Goal: Information Seeking & Learning: Learn about a topic

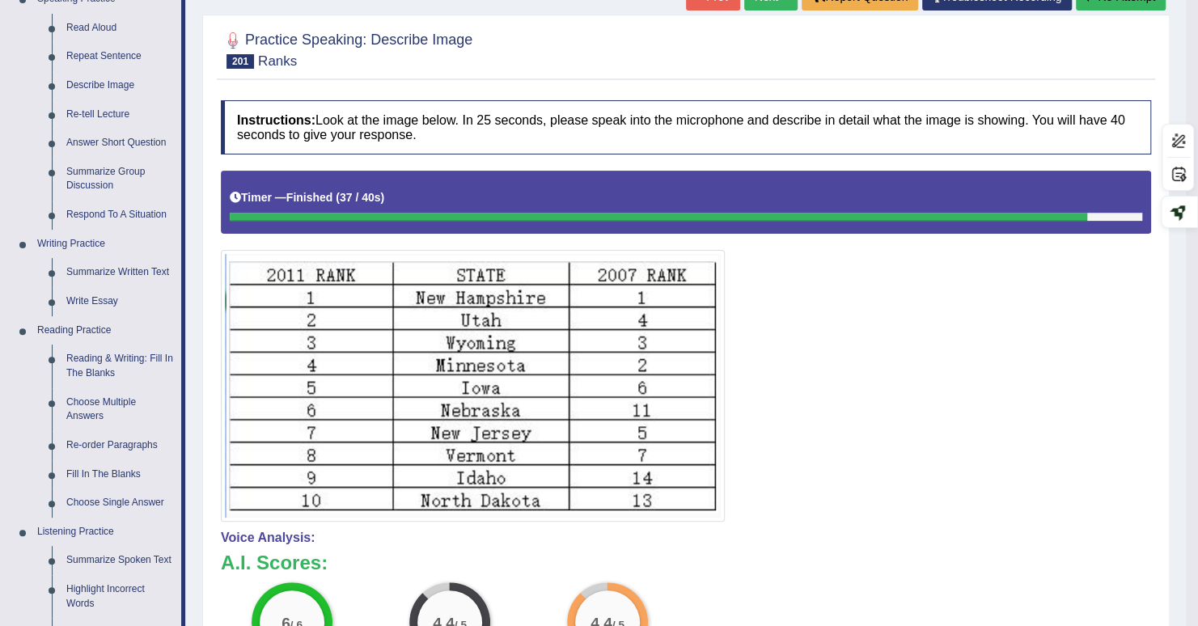
scroll to position [81, 0]
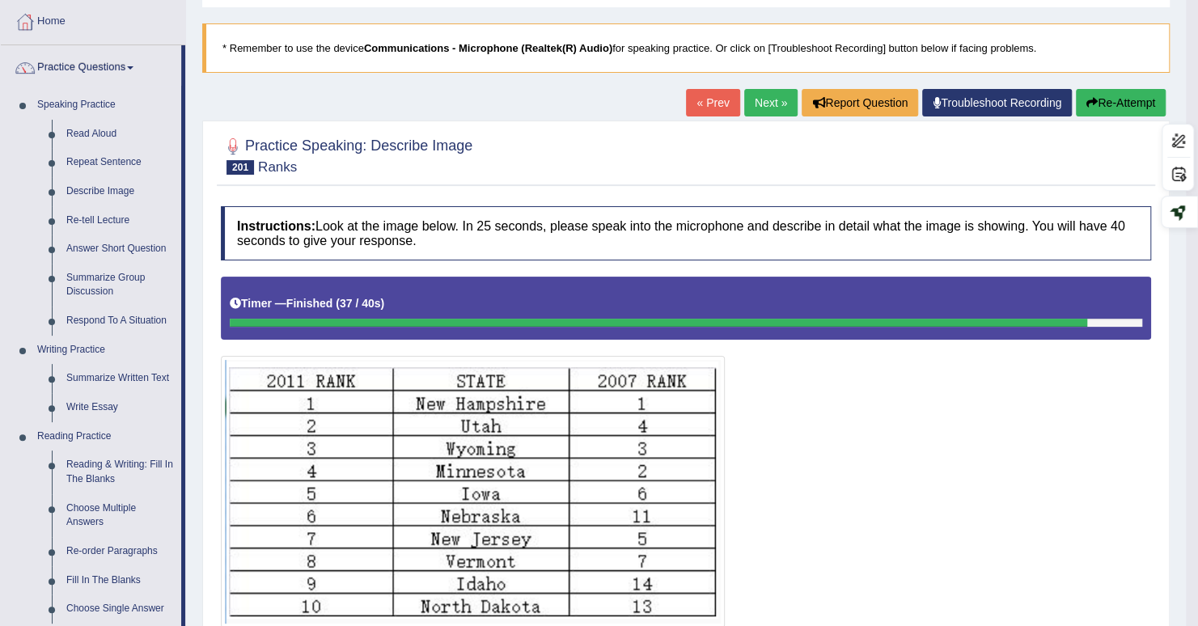
click at [760, 108] on link "Next »" at bounding box center [770, 103] width 53 height 28
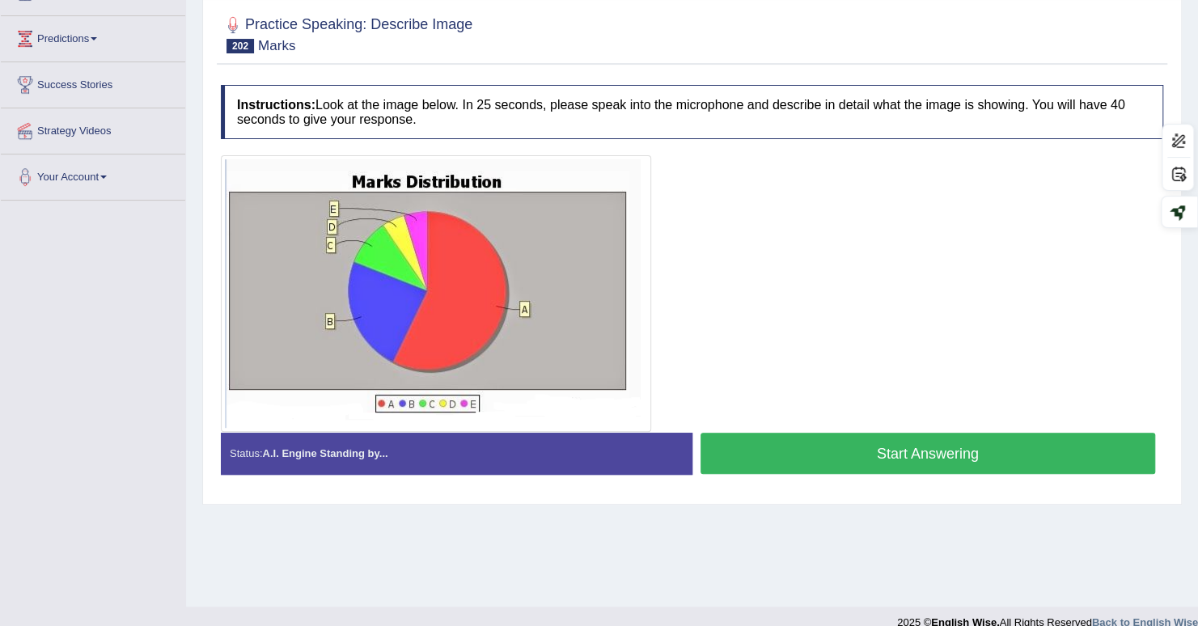
scroll to position [223, 0]
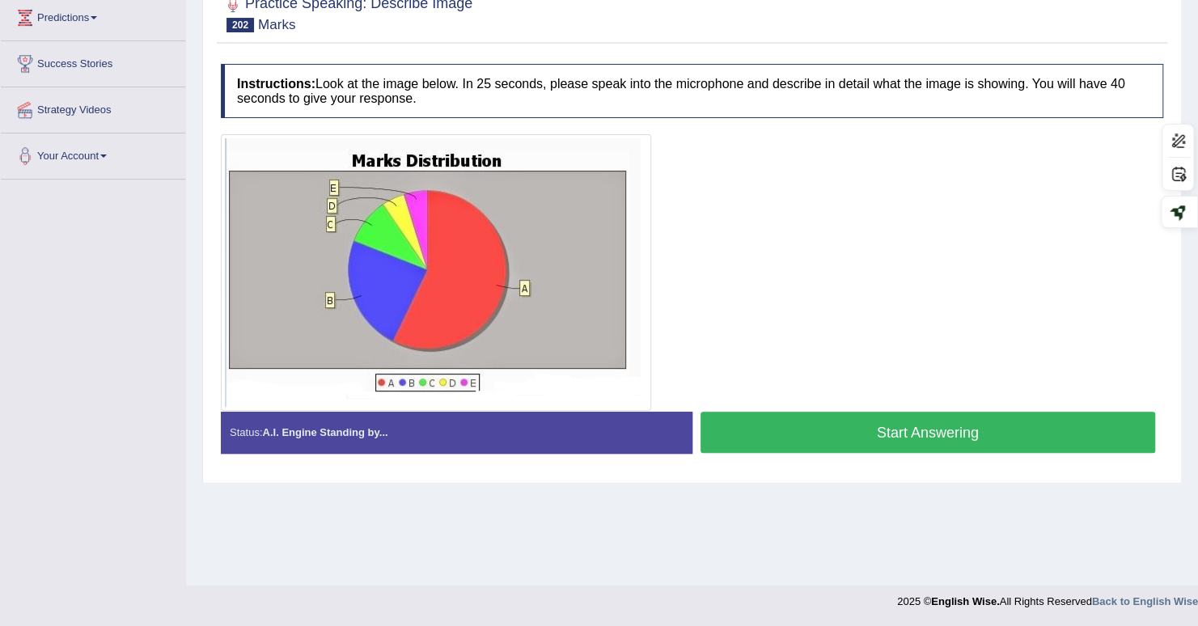
click at [781, 429] on button "Start Answering" at bounding box center [928, 432] width 455 height 41
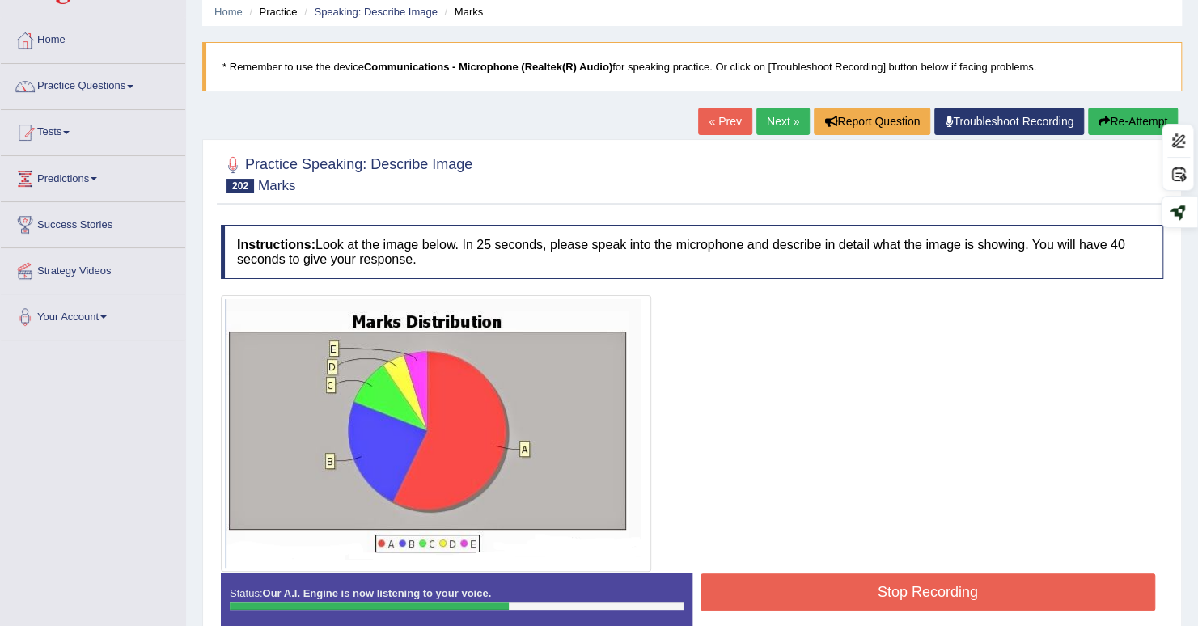
scroll to position [61, 0]
click at [1089, 116] on button "Re-Attempt" at bounding box center [1133, 122] width 90 height 28
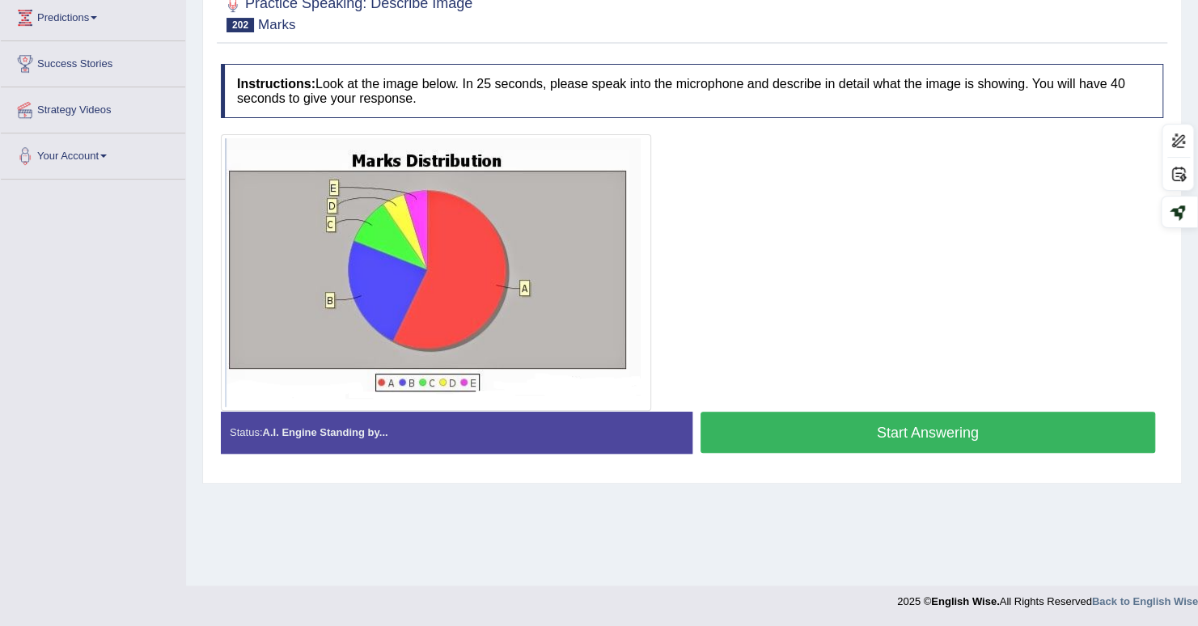
click at [865, 433] on button "Start Answering" at bounding box center [928, 432] width 455 height 41
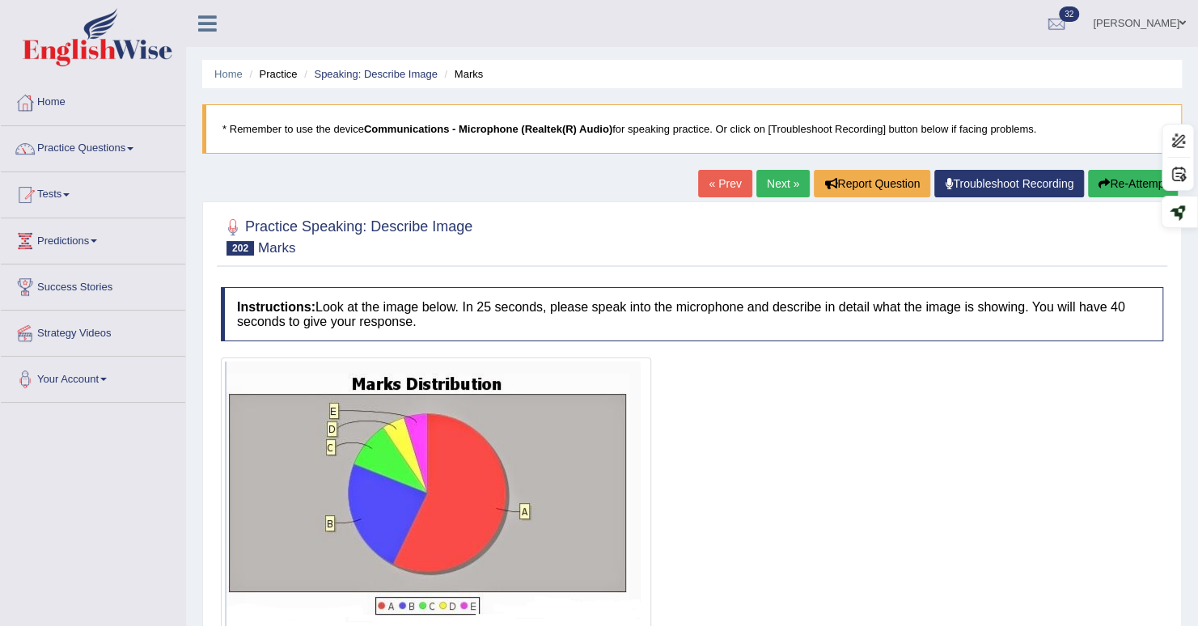
click at [1146, 189] on button "Re-Attempt" at bounding box center [1133, 184] width 90 height 28
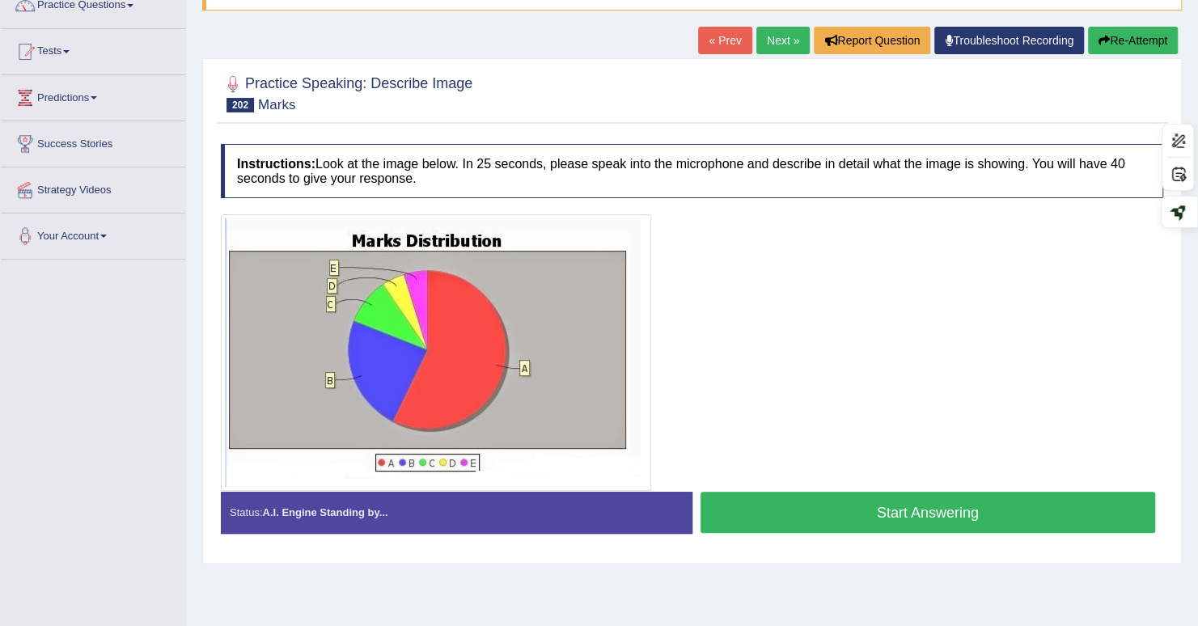
scroll to position [223, 0]
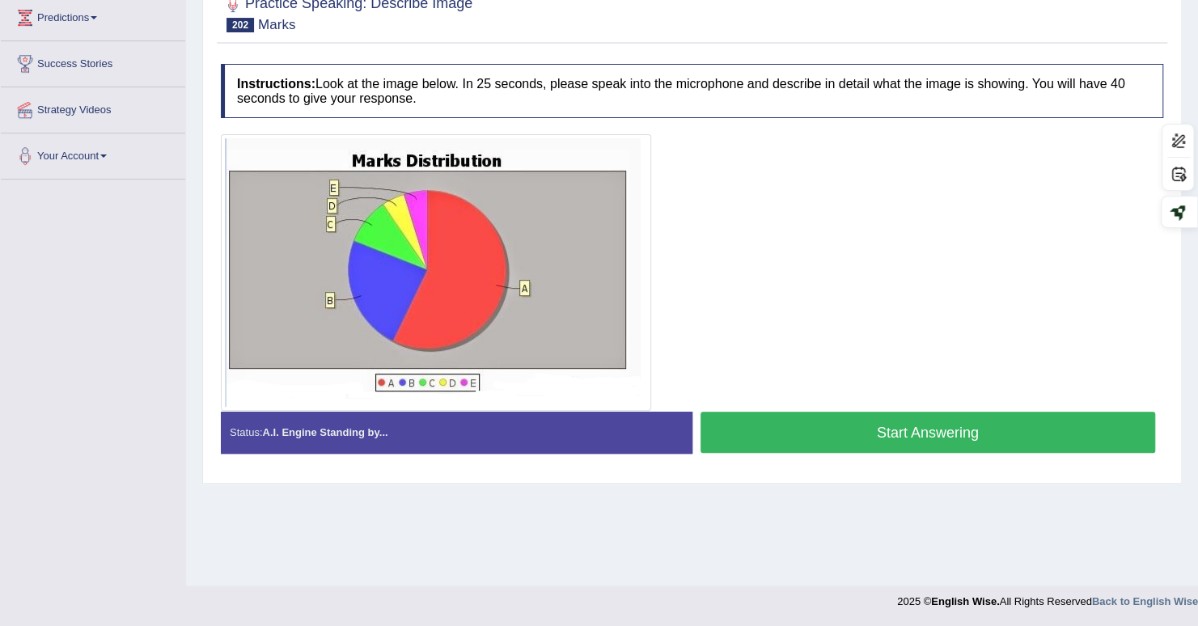
click at [828, 426] on button "Start Answering" at bounding box center [928, 432] width 455 height 41
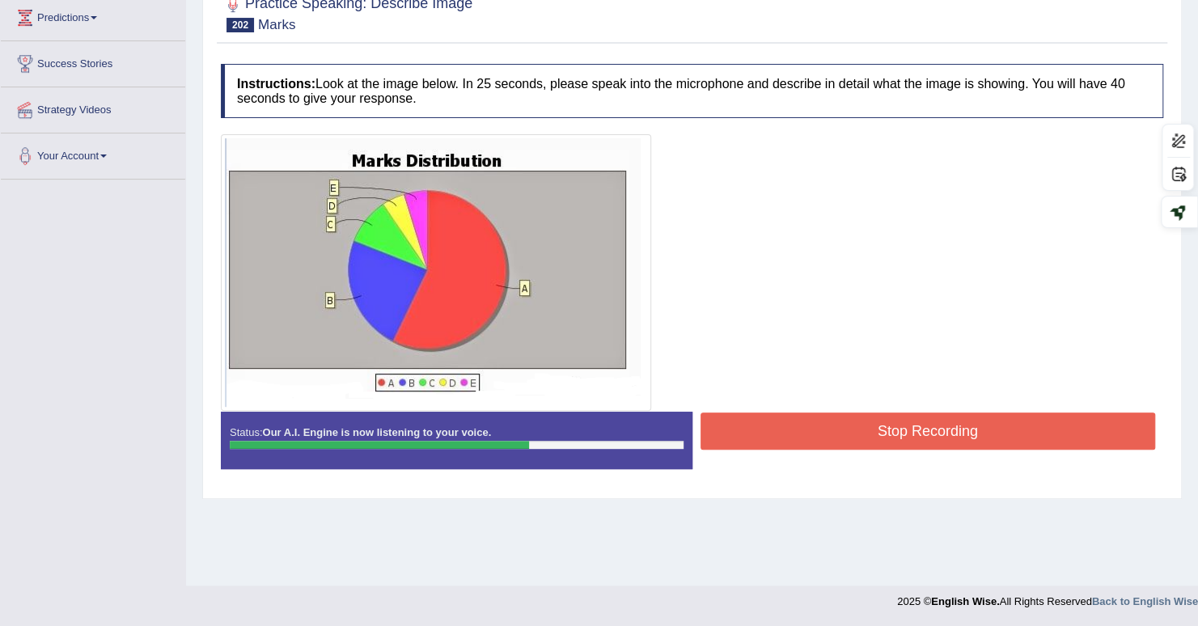
click at [927, 428] on button "Stop Recording" at bounding box center [928, 431] width 455 height 37
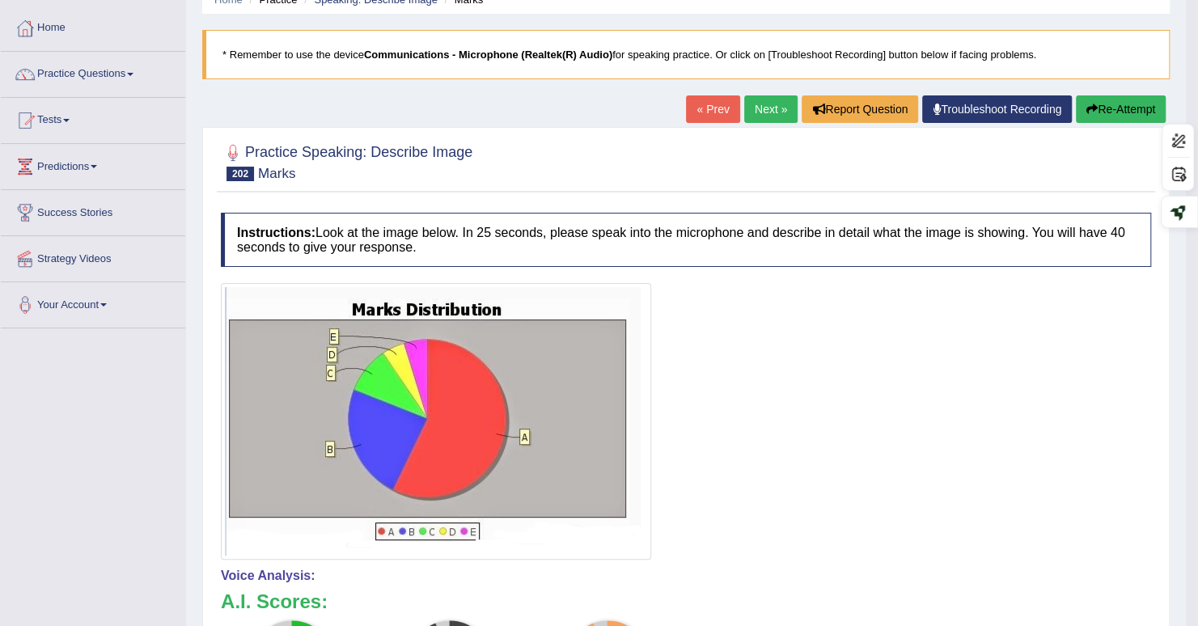
scroll to position [0, 0]
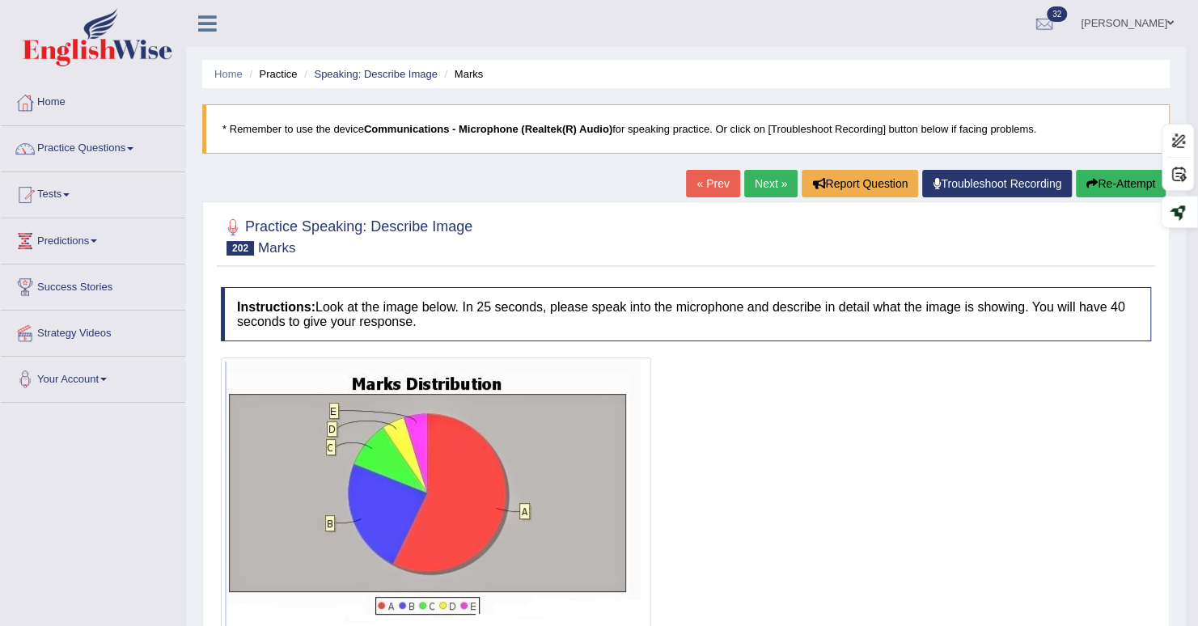
click at [760, 185] on link "Next »" at bounding box center [770, 184] width 53 height 28
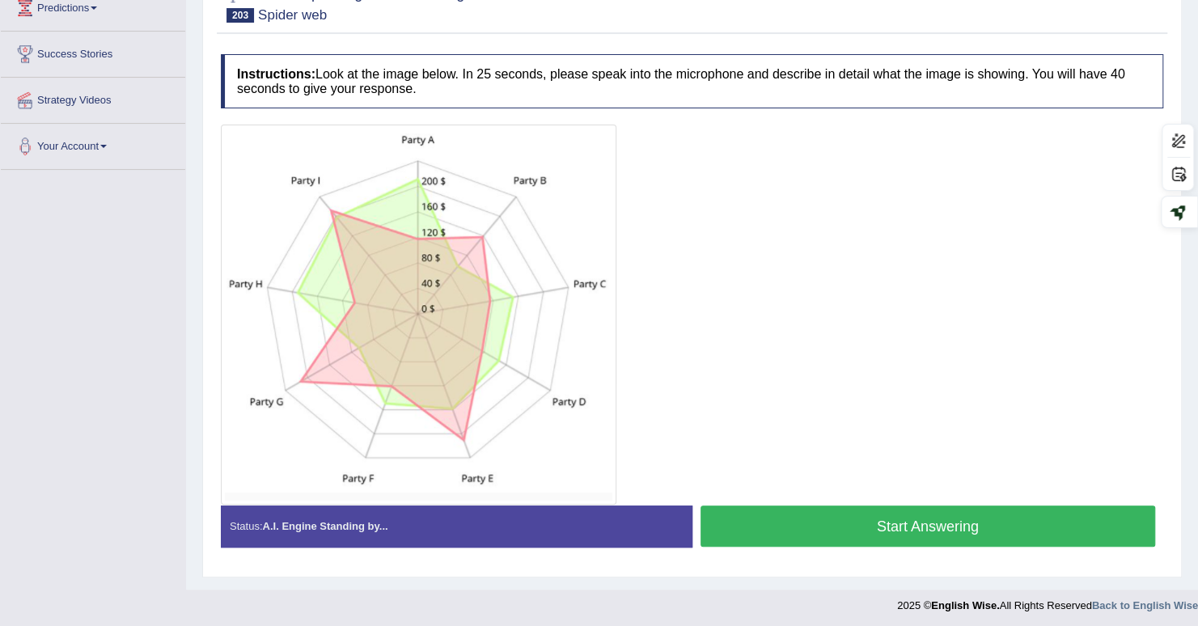
click at [794, 512] on button "Start Answering" at bounding box center [928, 526] width 455 height 41
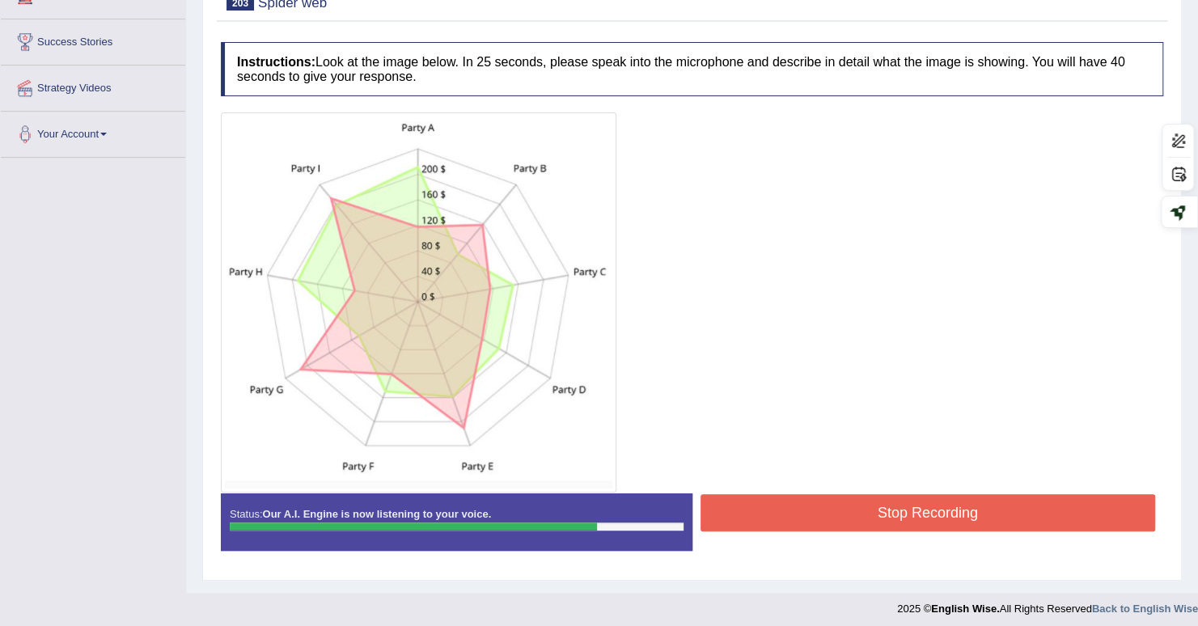
scroll to position [249, 0]
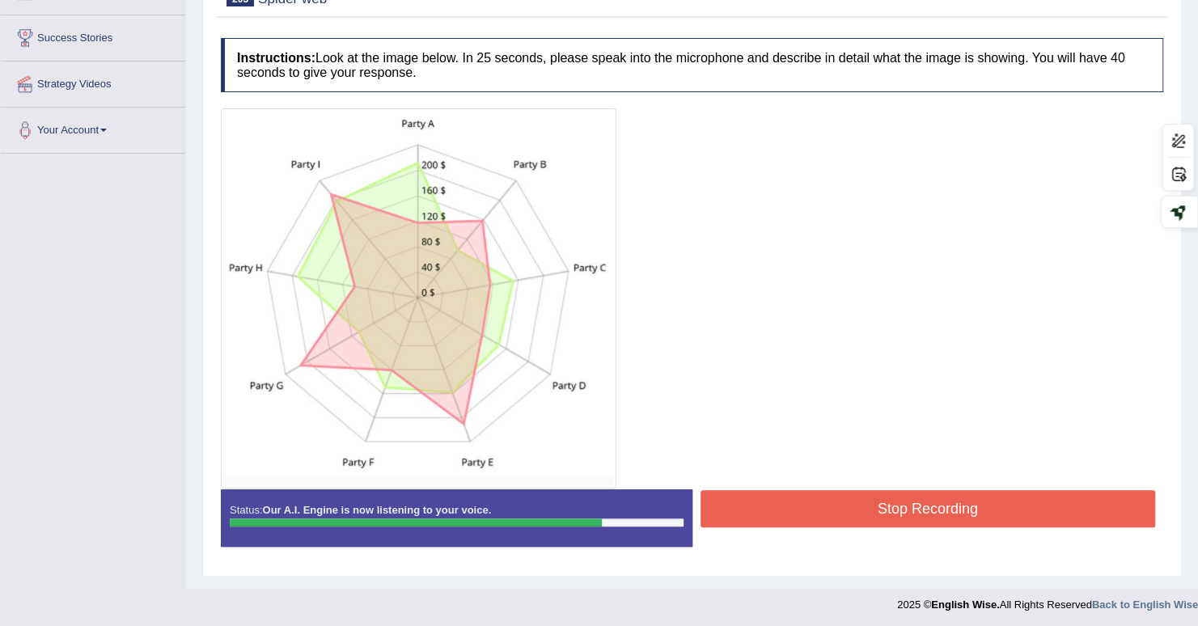
click at [817, 491] on button "Stop Recording" at bounding box center [928, 508] width 455 height 37
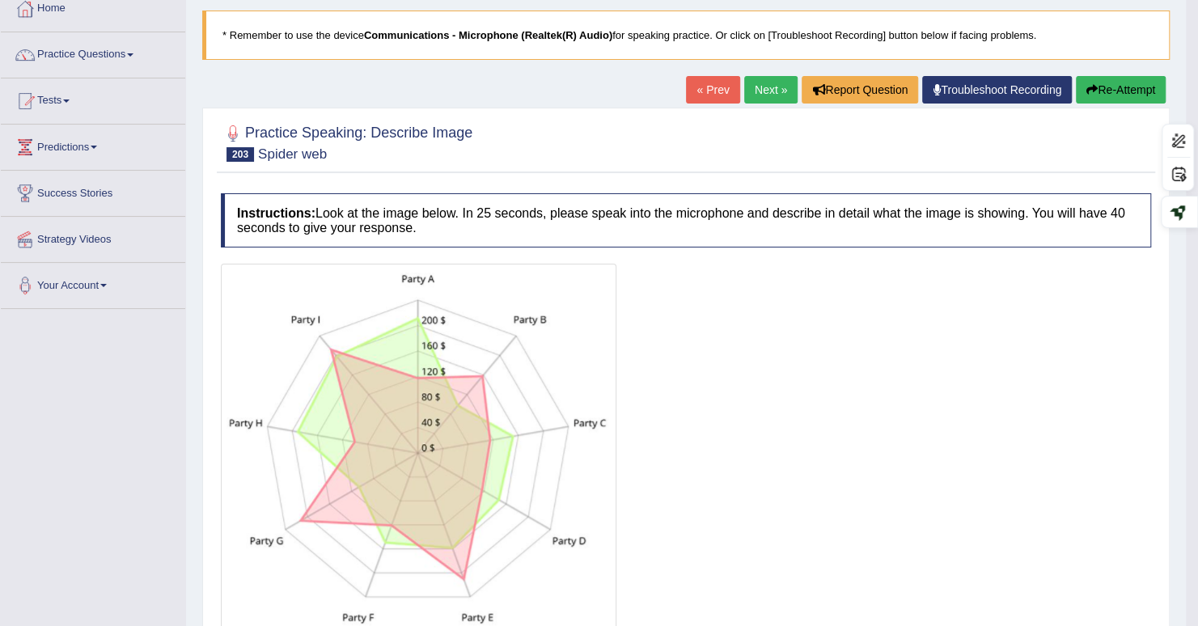
scroll to position [0, 0]
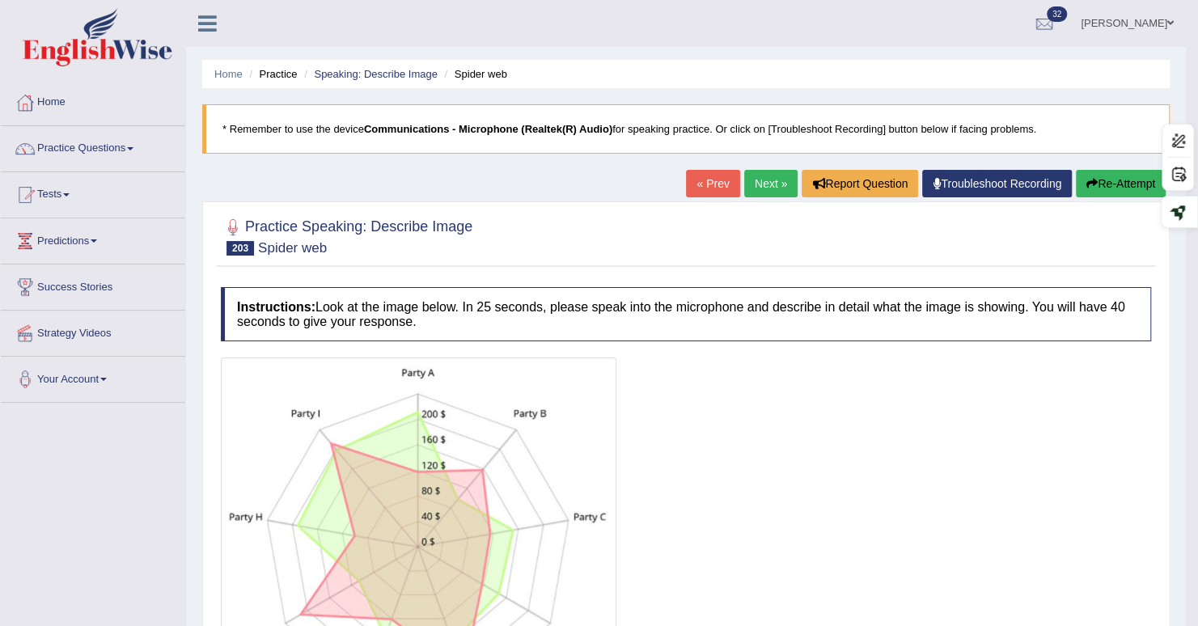
click at [782, 180] on link "Next »" at bounding box center [770, 184] width 53 height 28
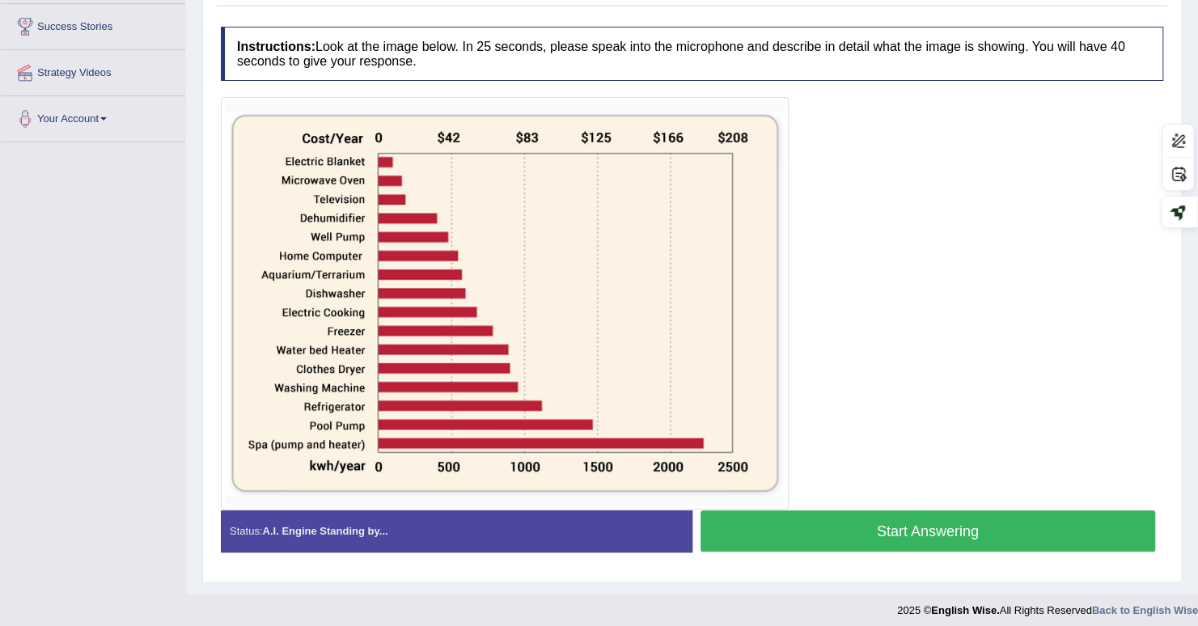
scroll to position [265, 0]
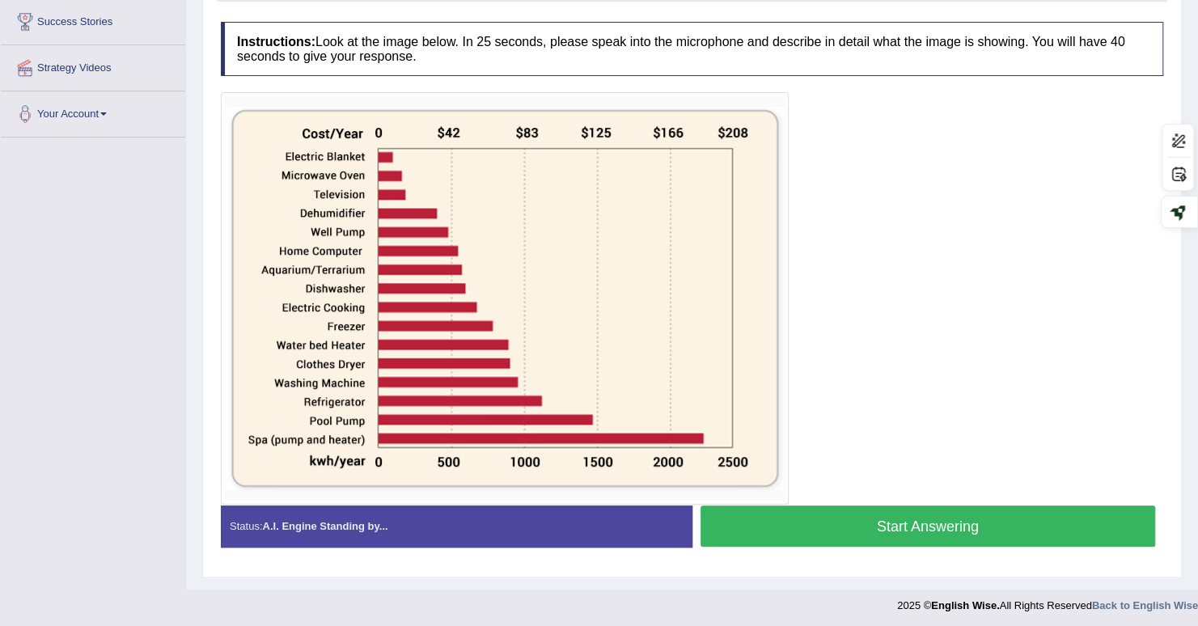
click at [806, 520] on button "Start Answering" at bounding box center [928, 526] width 455 height 41
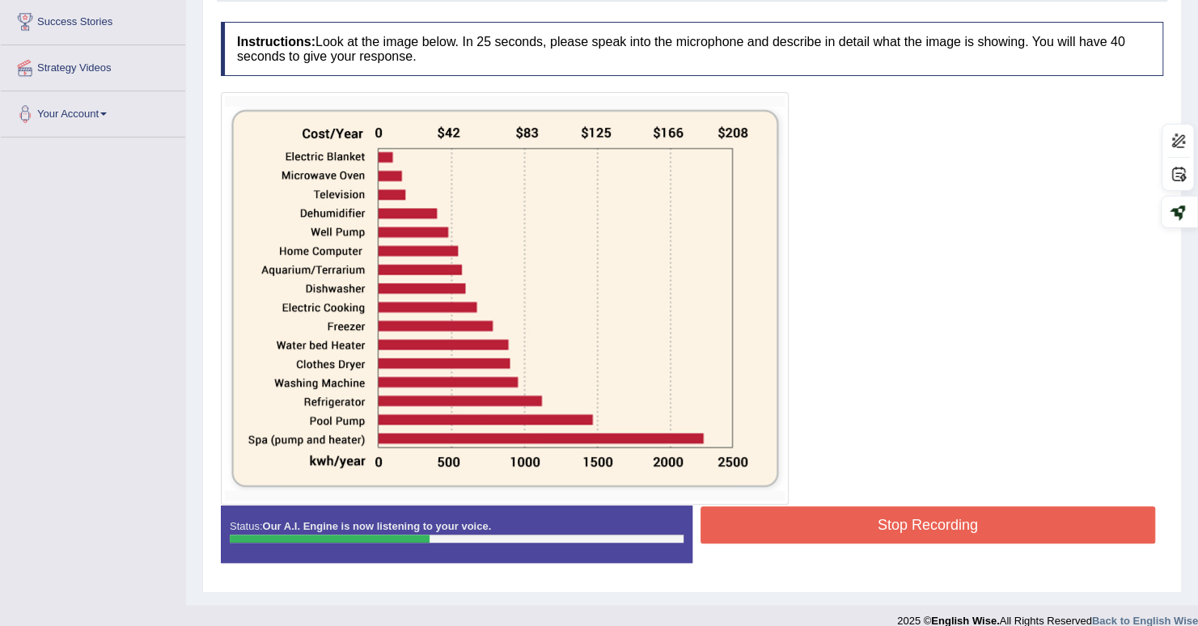
click at [778, 526] on button "Stop Recording" at bounding box center [928, 524] width 455 height 37
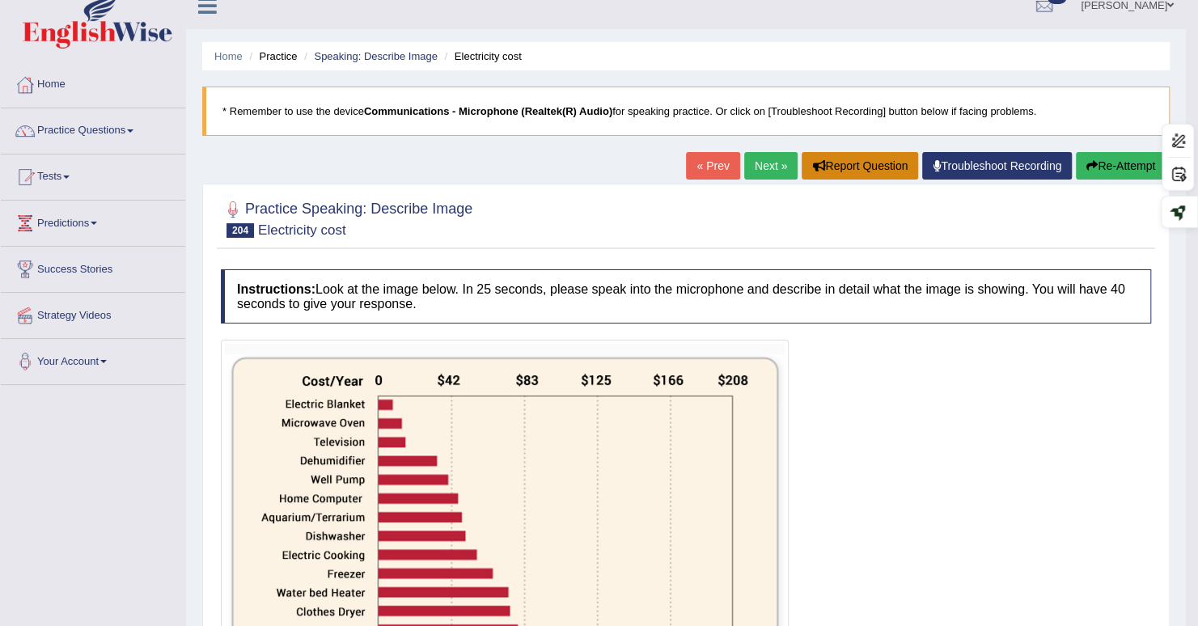
scroll to position [0, 0]
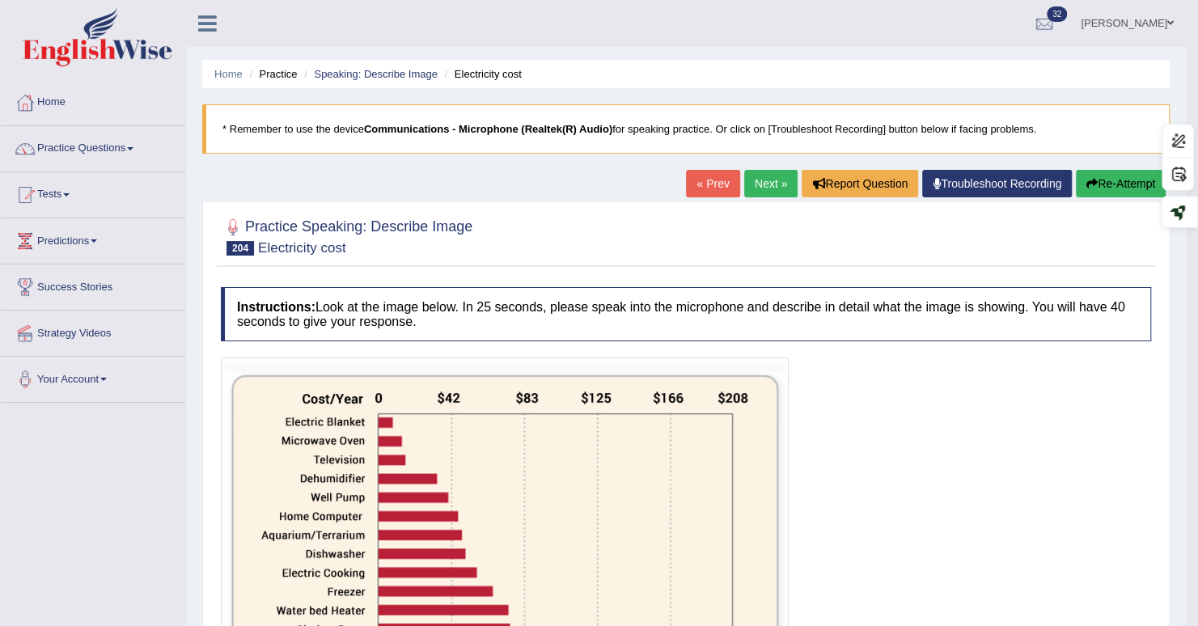
click at [1101, 184] on button "Re-Attempt" at bounding box center [1121, 184] width 90 height 28
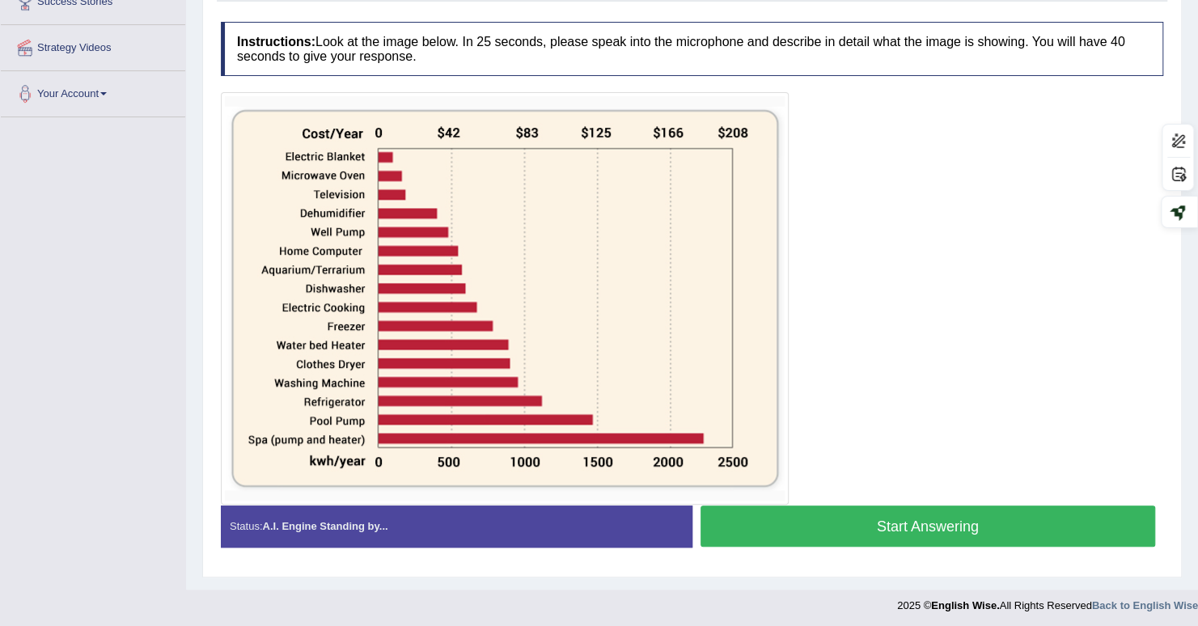
click at [841, 525] on button "Start Answering" at bounding box center [928, 526] width 455 height 41
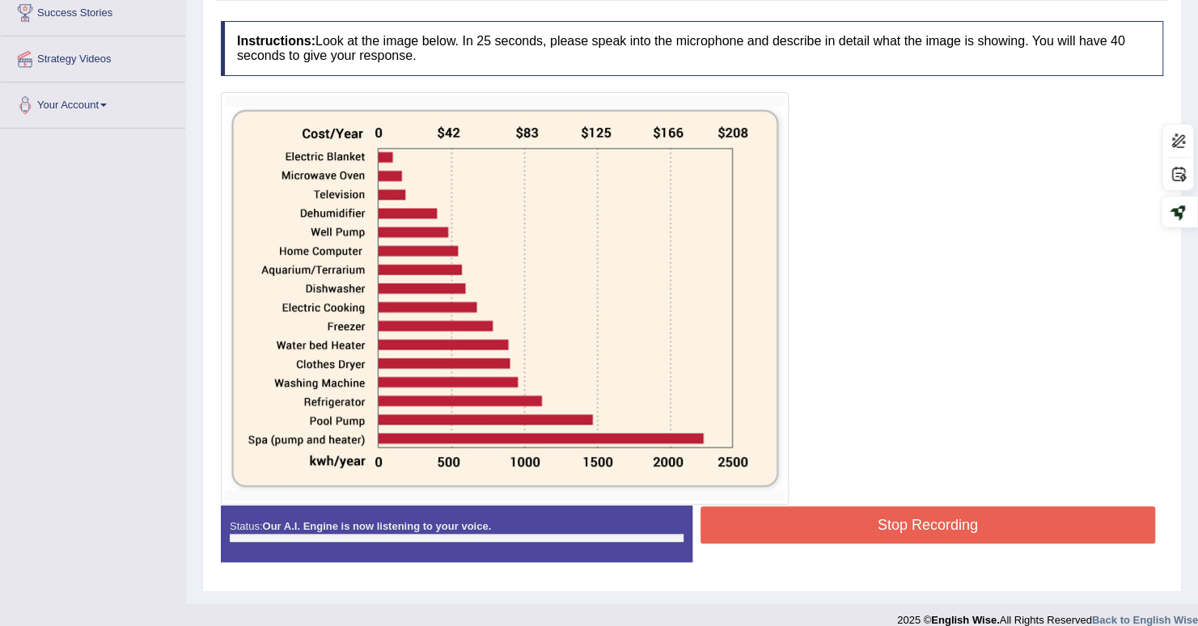
scroll to position [286, 0]
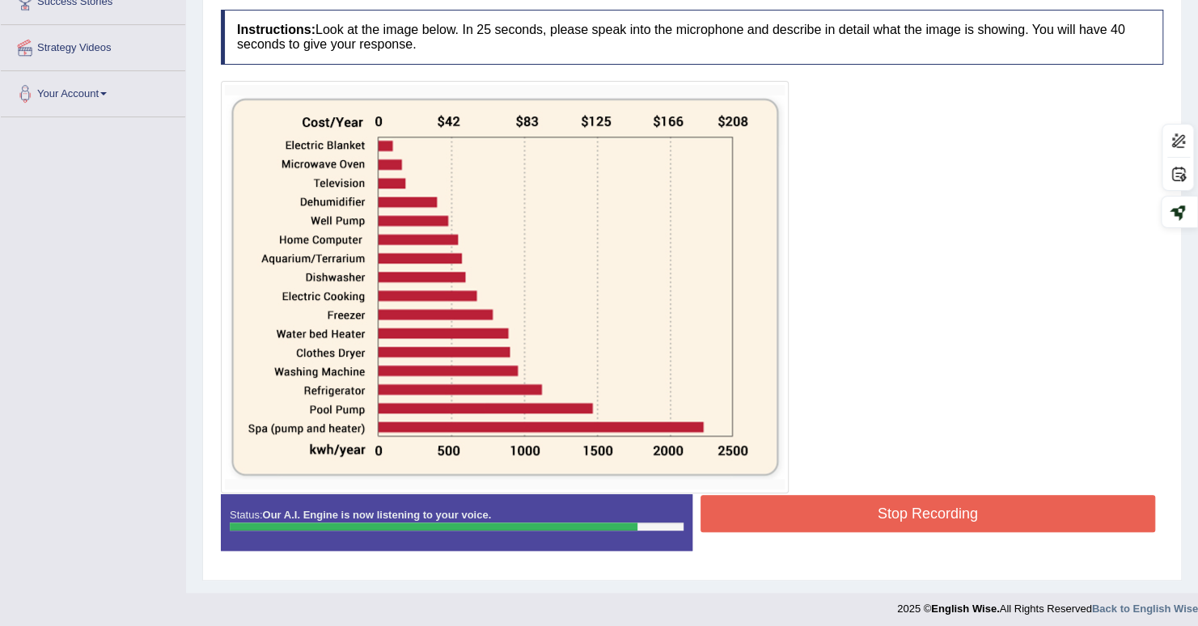
click at [963, 523] on button "Stop Recording" at bounding box center [928, 513] width 455 height 37
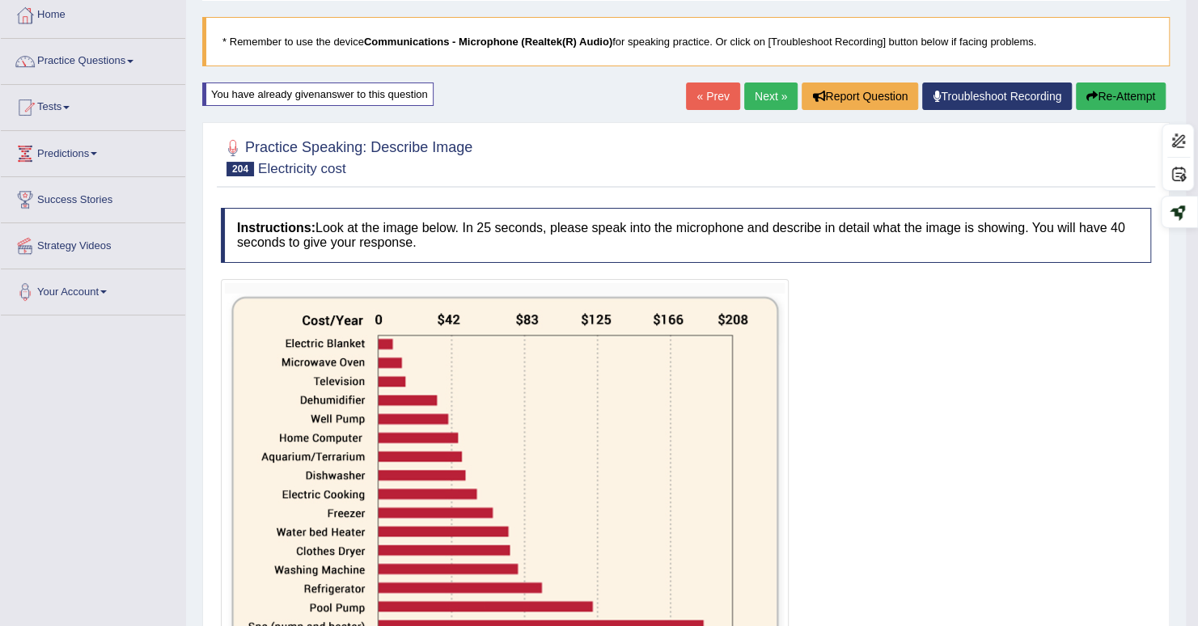
scroll to position [0, 0]
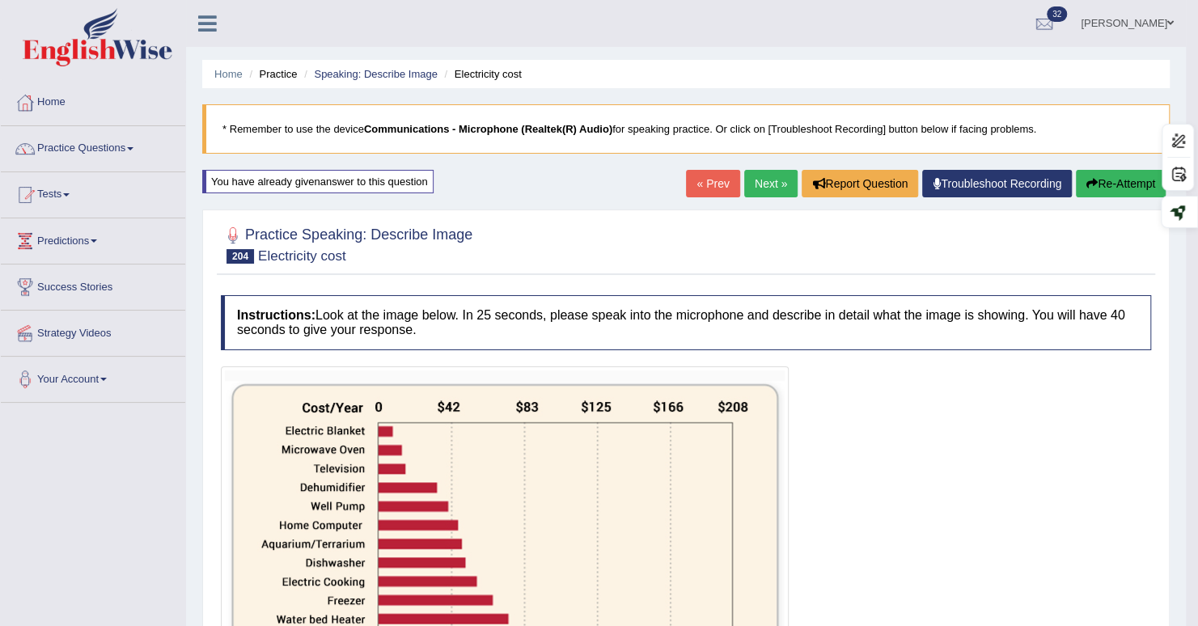
click at [753, 188] on link "Next »" at bounding box center [770, 184] width 53 height 28
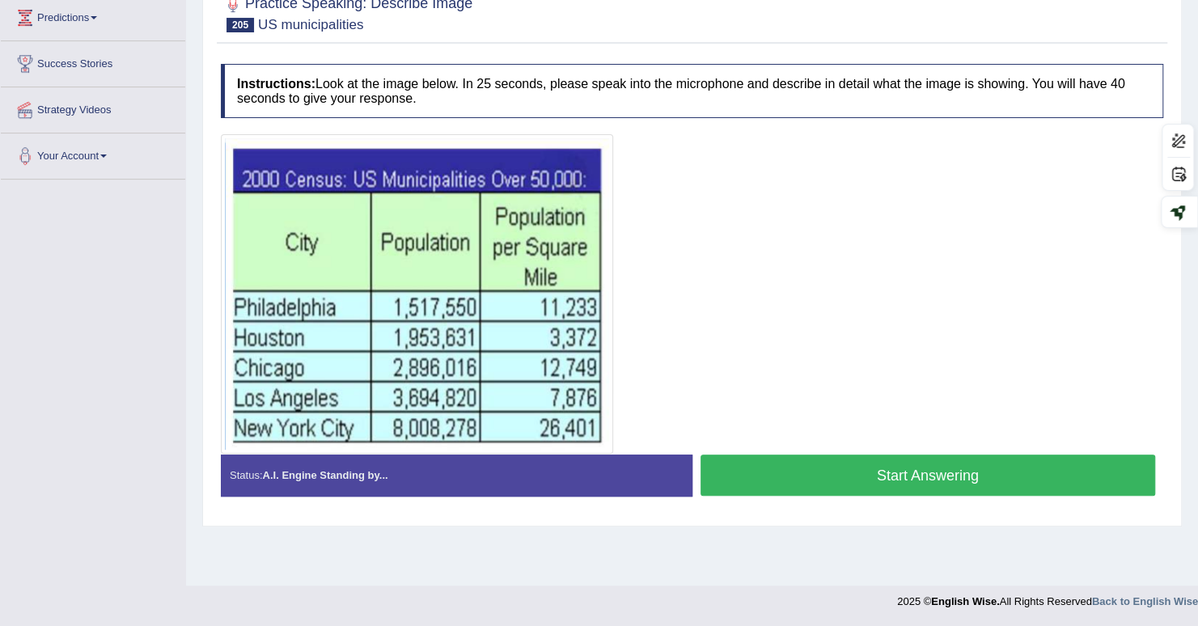
click at [772, 493] on button "Start Answering" at bounding box center [928, 475] width 455 height 41
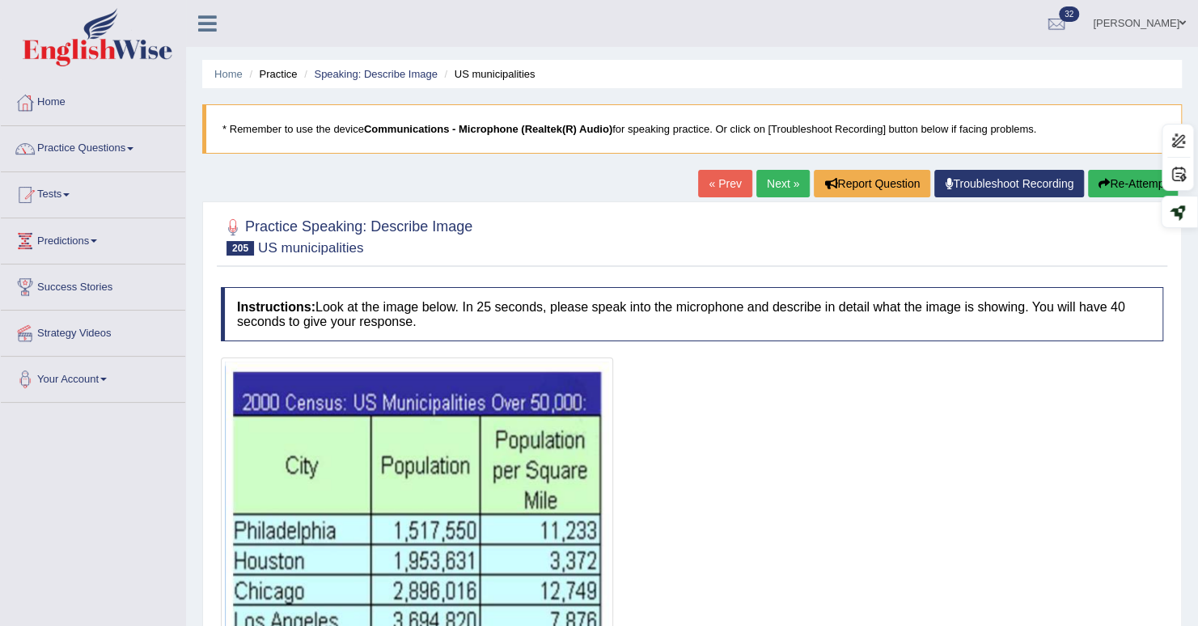
scroll to position [81, 0]
